Goal: Check status: Check status

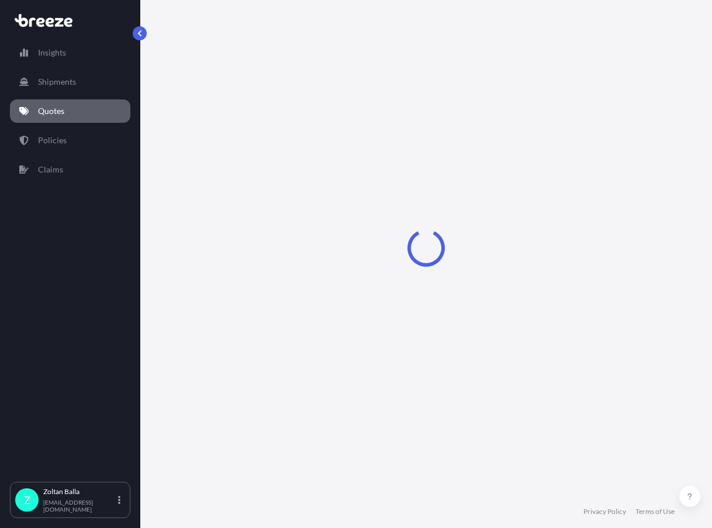
select select "Road"
select select "Air"
select select "Road"
select select "1"
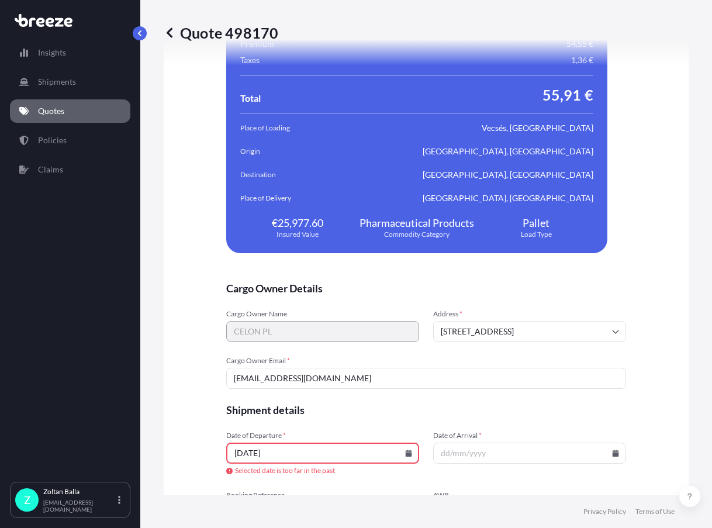
scroll to position [2417, 0]
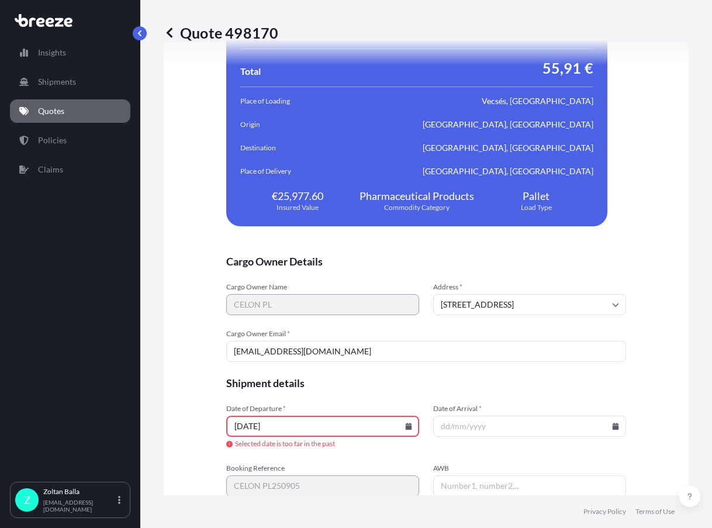
click at [406, 428] on icon at bounding box center [409, 426] width 6 height 7
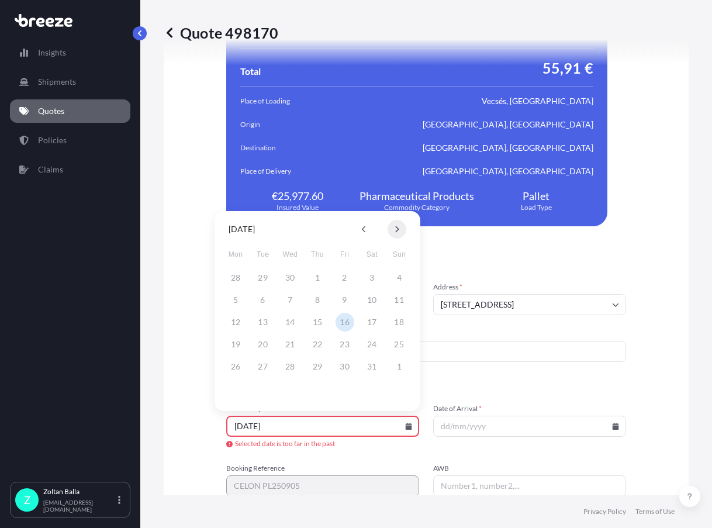
click at [398, 226] on icon at bounding box center [397, 229] width 5 height 7
click at [398, 227] on icon at bounding box center [397, 229] width 5 height 7
click at [347, 278] on button "5" at bounding box center [345, 277] width 19 height 19
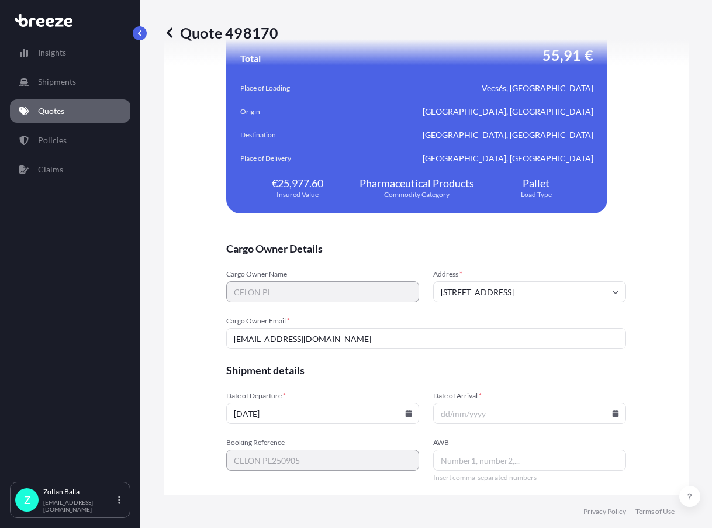
type input "[DATE]"
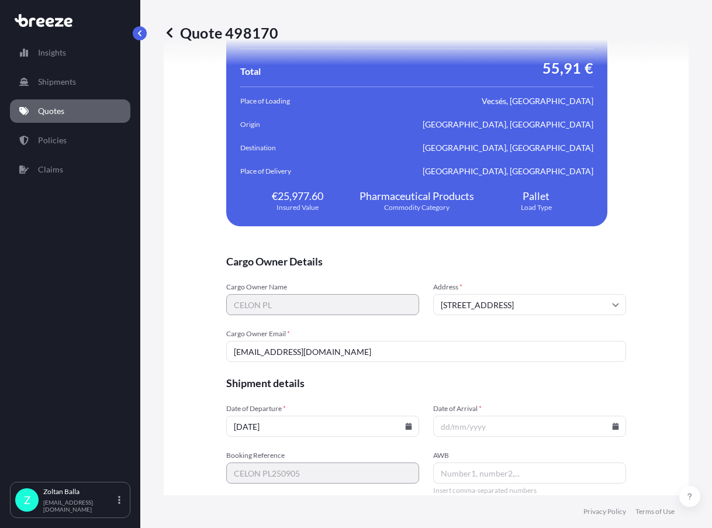
click at [434, 426] on input "Date of Arrival *" at bounding box center [529, 426] width 193 height 21
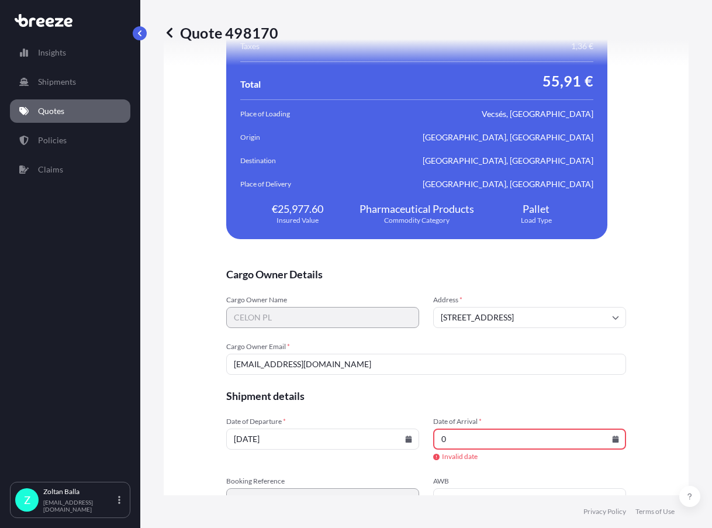
scroll to position [2417, 0]
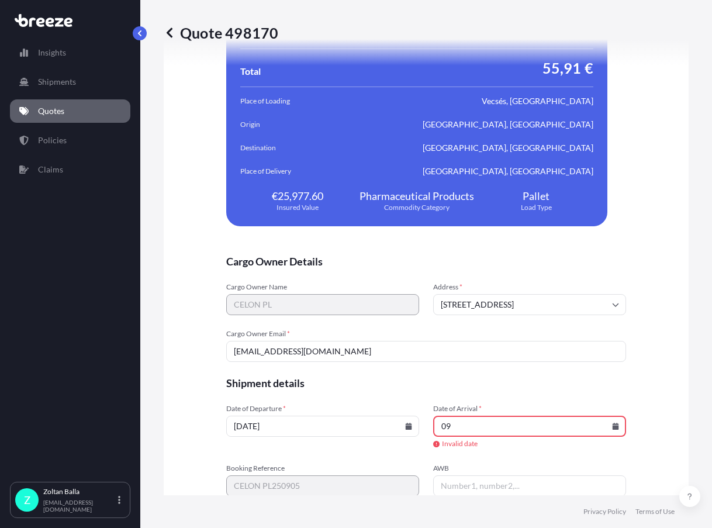
click at [615, 429] on icon at bounding box center [616, 426] width 6 height 7
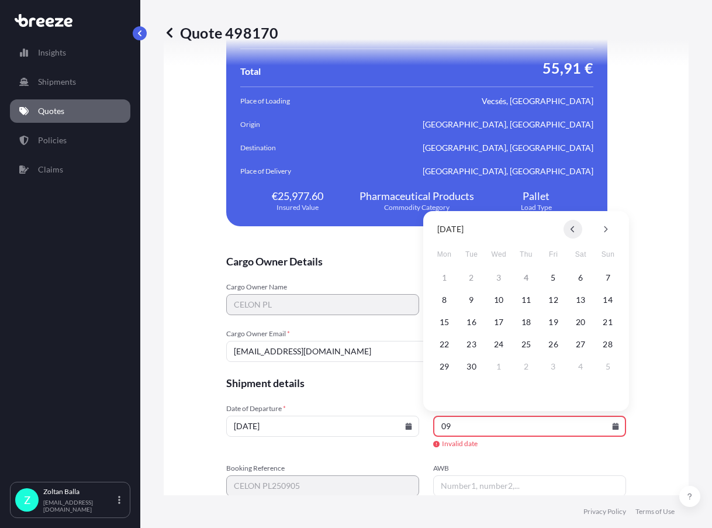
click at [573, 230] on icon at bounding box center [573, 229] width 4 height 6
click at [602, 228] on button at bounding box center [606, 229] width 19 height 19
click at [609, 278] on button "7" at bounding box center [608, 277] width 19 height 19
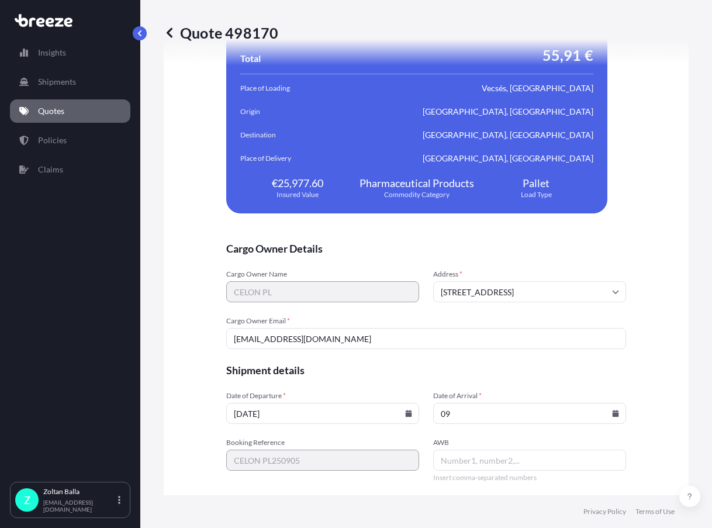
type input "[DATE]"
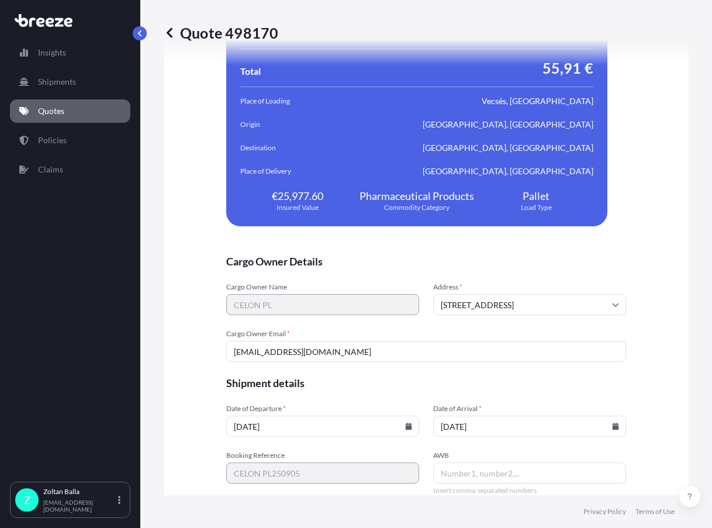
click at [438, 477] on input "AWB" at bounding box center [529, 473] width 193 height 21
click at [435, 472] on input "AWB" at bounding box center [529, 473] width 193 height 21
paste input "080-38289753"
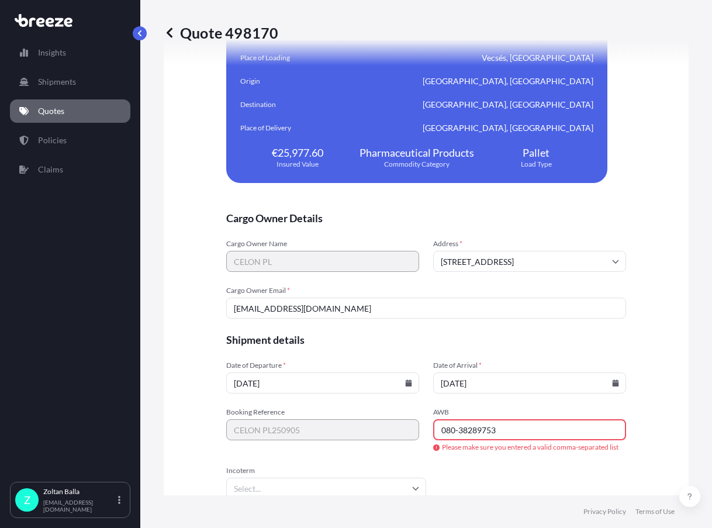
scroll to position [2500, 0]
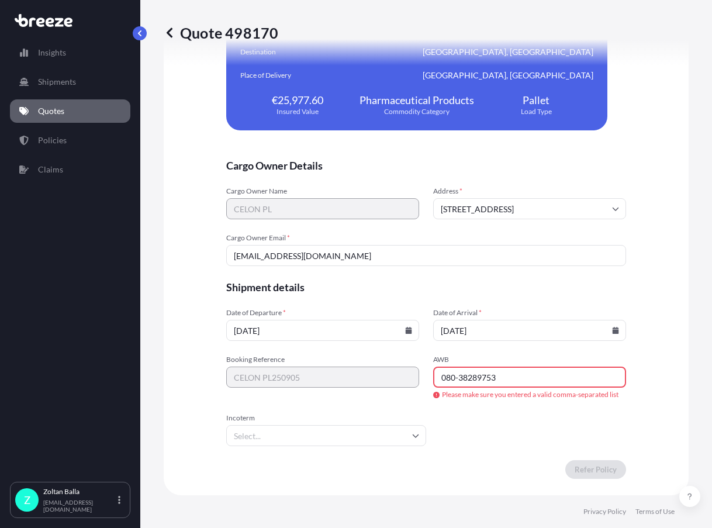
click at [414, 436] on icon at bounding box center [415, 435] width 7 height 7
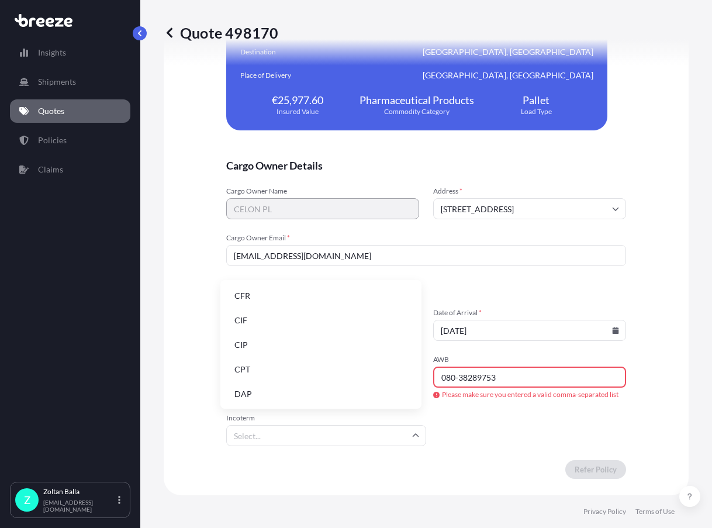
click at [243, 395] on li "DAP" at bounding box center [321, 394] width 192 height 22
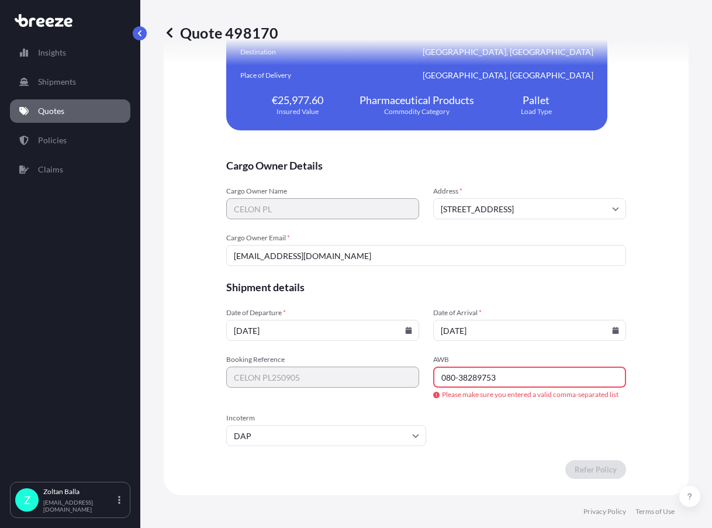
click at [491, 377] on input "080-38289753" at bounding box center [529, 377] width 193 height 21
click at [504, 378] on input "080-38289753" at bounding box center [529, 377] width 193 height 21
click at [496, 368] on input "080-38289753" at bounding box center [529, 377] width 193 height 21
click at [454, 380] on input "080-38289753" at bounding box center [529, 377] width 193 height 21
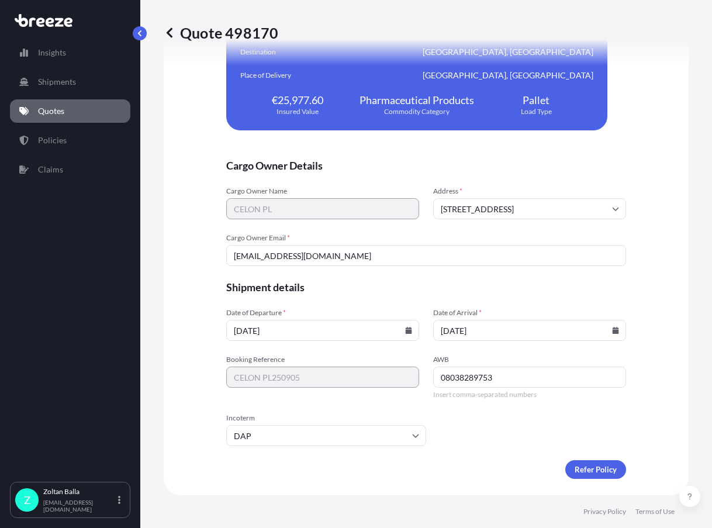
type input "08038289753"
click at [450, 415] on form "Cargo Owner Details Cargo Owner Name CELON PL Address * [STREET_ADDRESS] Cargo …" at bounding box center [426, 319] width 400 height 321
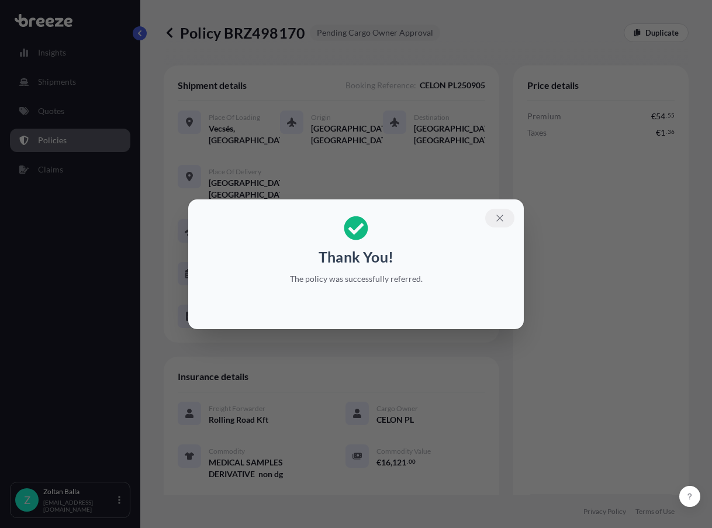
click at [503, 219] on icon "button" at bounding box center [500, 218] width 11 height 11
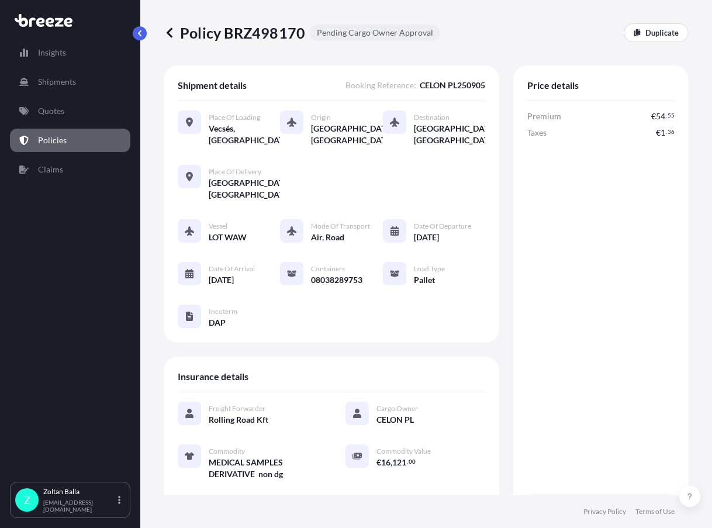
click at [500, 488] on div "Shipment details Booking Reference : CELON PL250905 Place of Loading Vecsés, [G…" at bounding box center [426, 301] width 525 height 471
click at [60, 144] on p "Policies" at bounding box center [52, 141] width 29 height 12
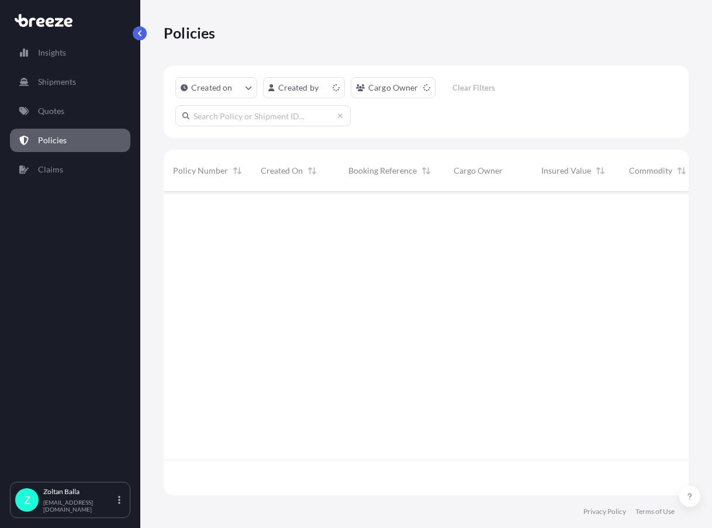
scroll to position [301, 516]
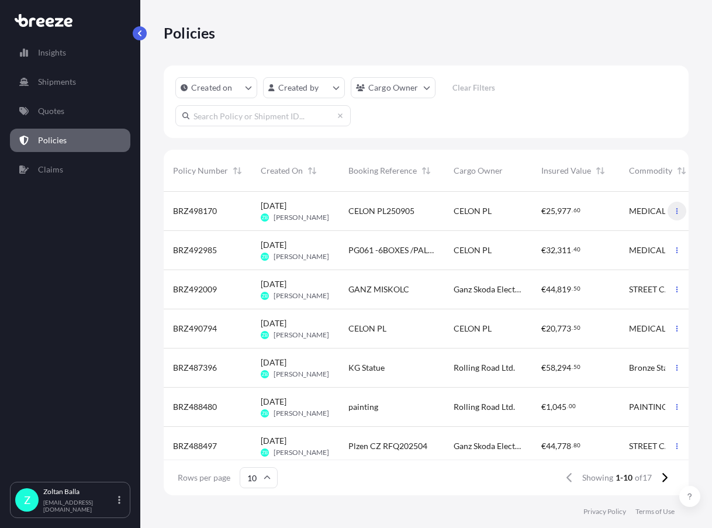
click at [677, 211] on icon "button" at bounding box center [678, 211] width 2 height 6
click at [198, 211] on span "BRZ498170" at bounding box center [195, 211] width 44 height 12
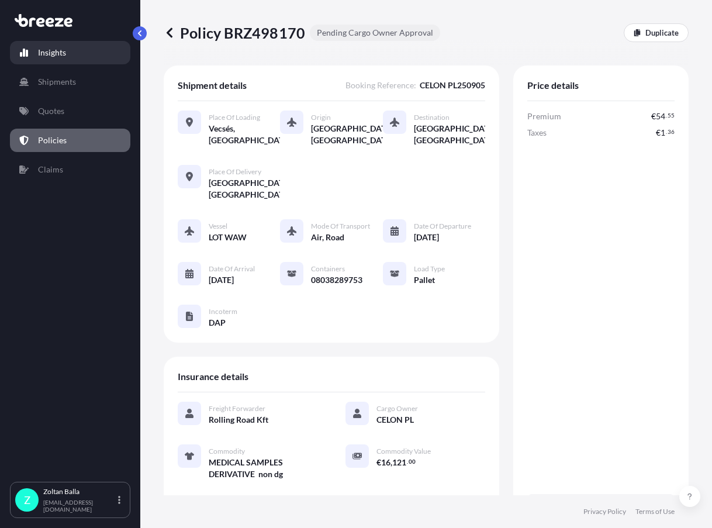
click at [55, 53] on p "Insights" at bounding box center [52, 53] width 28 height 12
select select "2025"
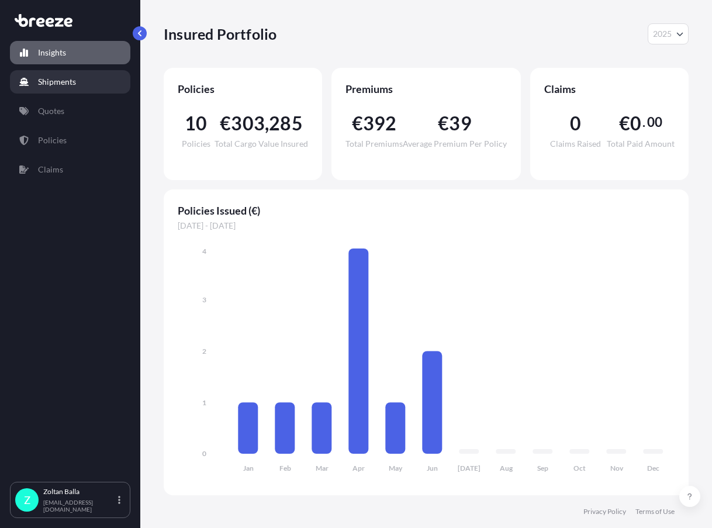
click at [58, 84] on p "Shipments" at bounding box center [57, 82] width 38 height 12
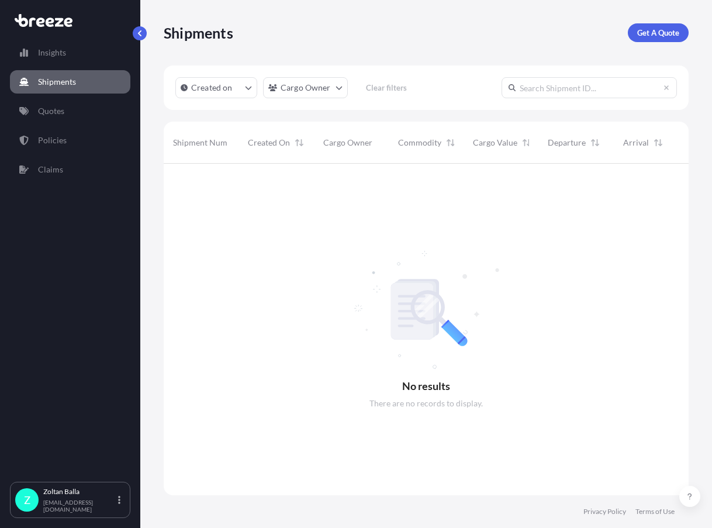
scroll to position [365, 516]
click at [52, 111] on p "Quotes" at bounding box center [51, 111] width 26 height 12
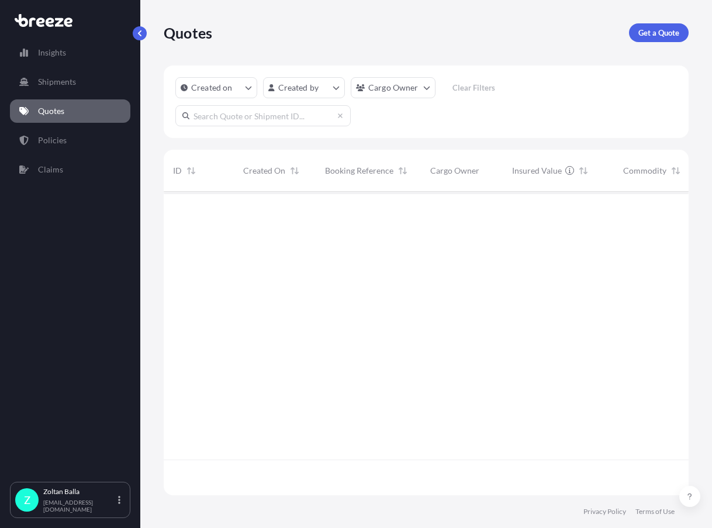
scroll to position [337, 516]
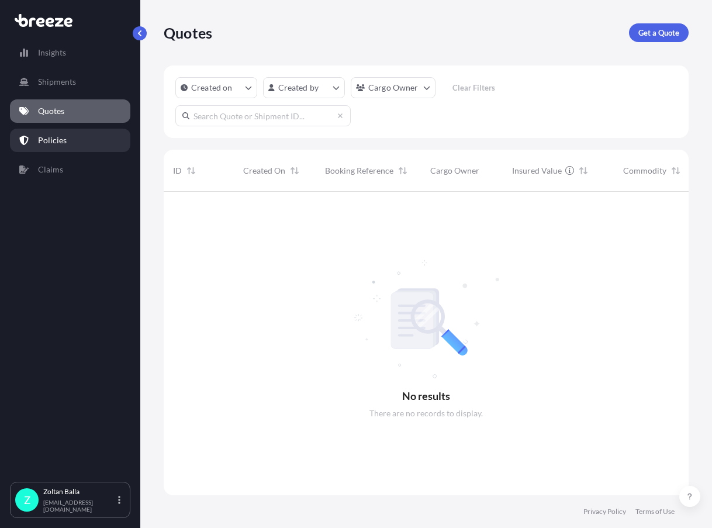
click at [45, 143] on p "Policies" at bounding box center [52, 141] width 29 height 12
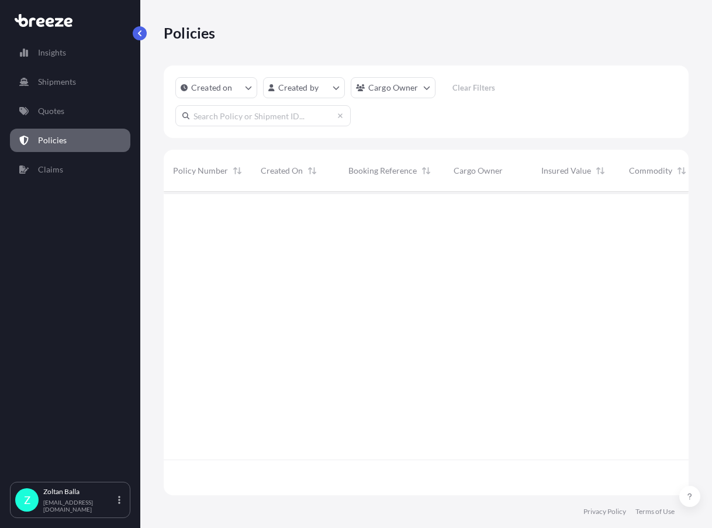
scroll to position [301, 516]
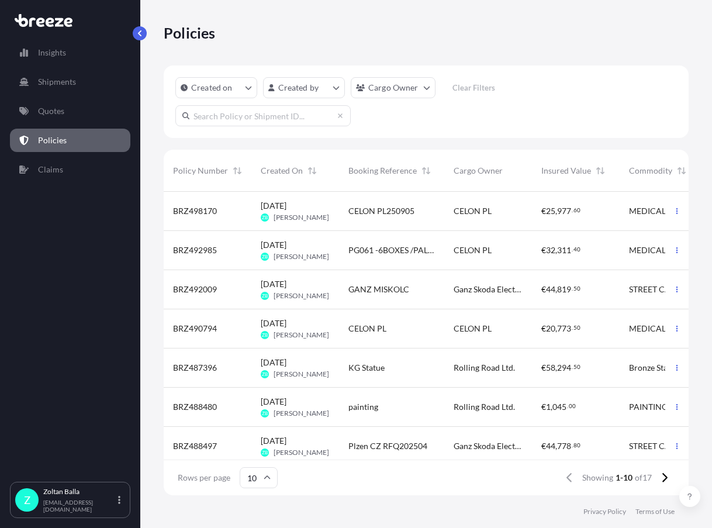
click at [211, 213] on span "BRZ498170" at bounding box center [195, 211] width 44 height 12
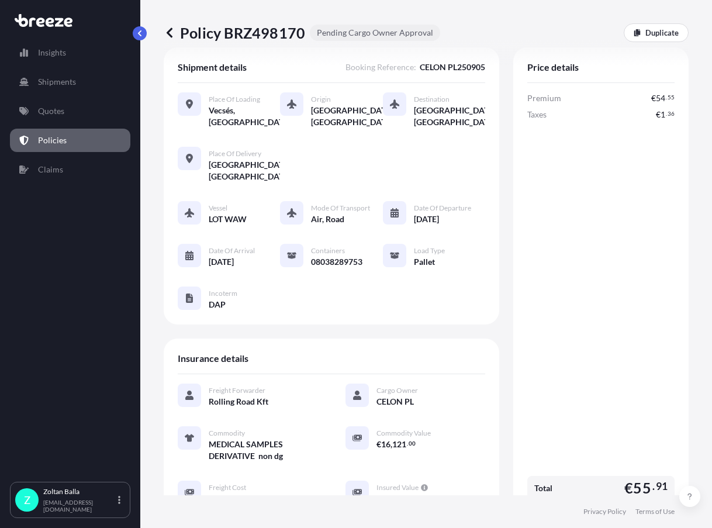
scroll to position [12, 0]
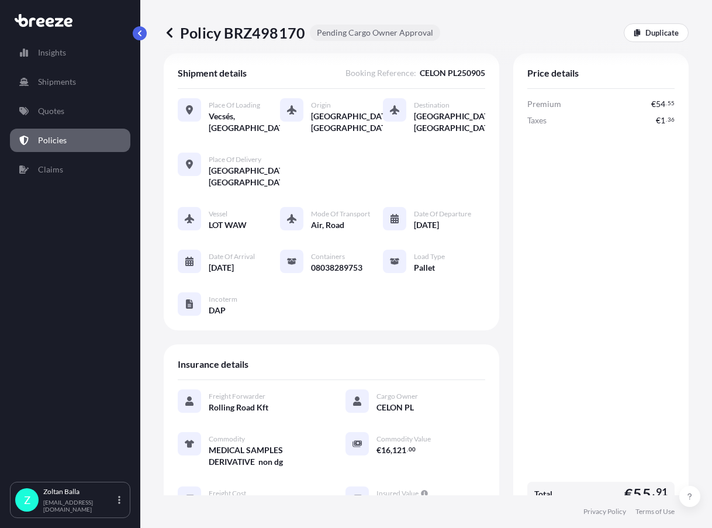
click at [384, 35] on p "Pending Cargo Owner Approval" at bounding box center [375, 33] width 116 height 12
click at [51, 51] on p "Insights" at bounding box center [52, 53] width 28 height 12
select select "2025"
